Goal: Information Seeking & Learning: Learn about a topic

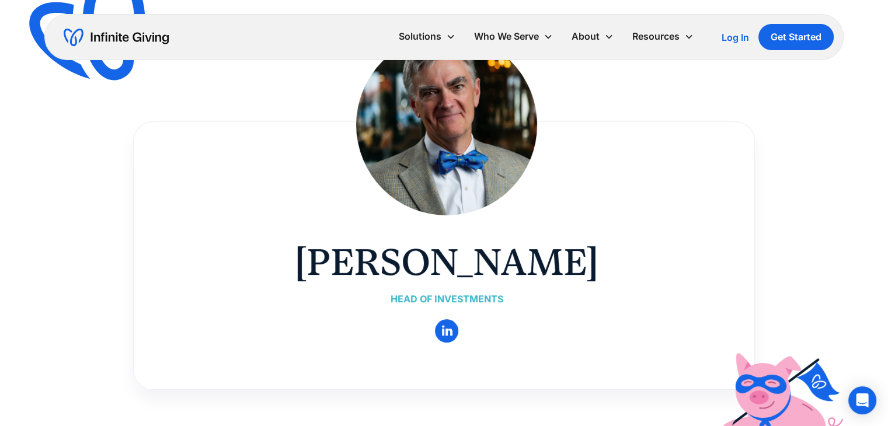
scroll to position [58, 0]
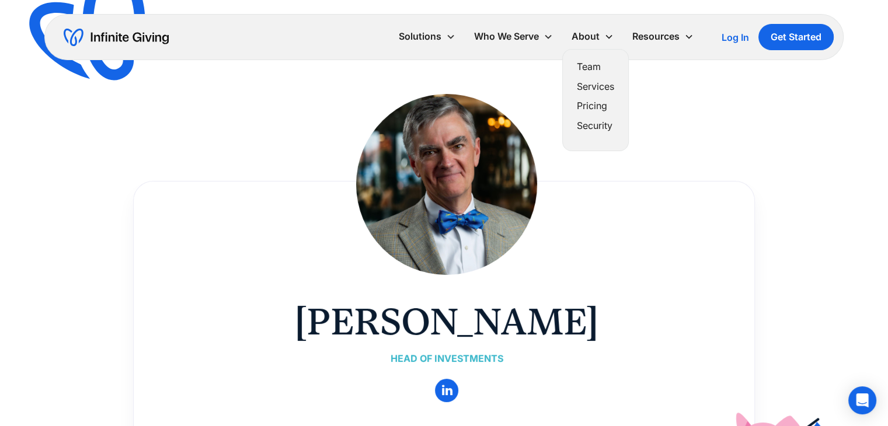
click at [601, 85] on link "Services" at bounding box center [595, 87] width 37 height 16
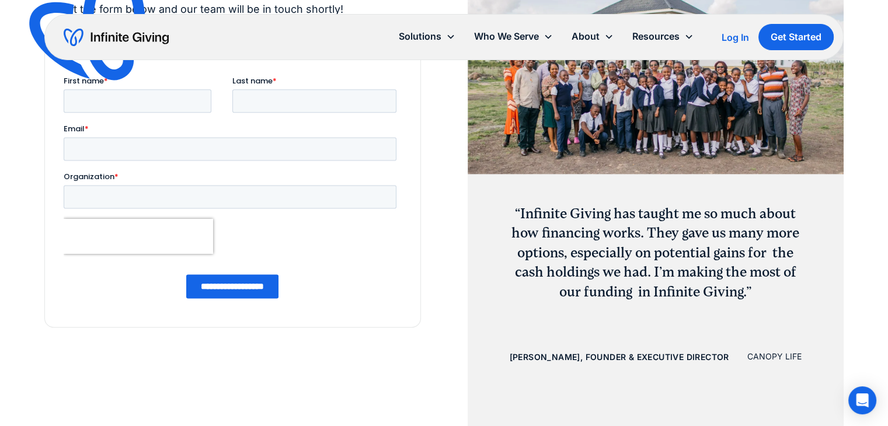
scroll to position [1401, 0]
